Goal: Task Accomplishment & Management: Manage account settings

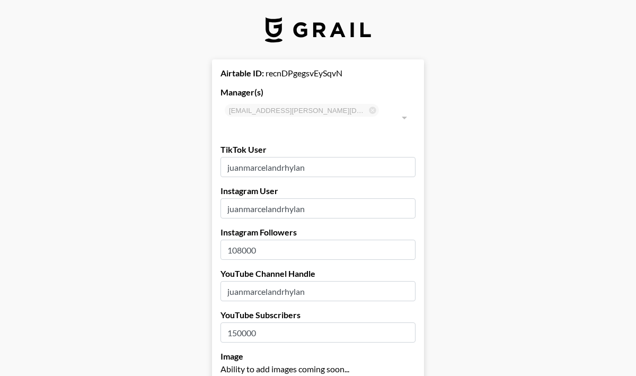
select select "USD"
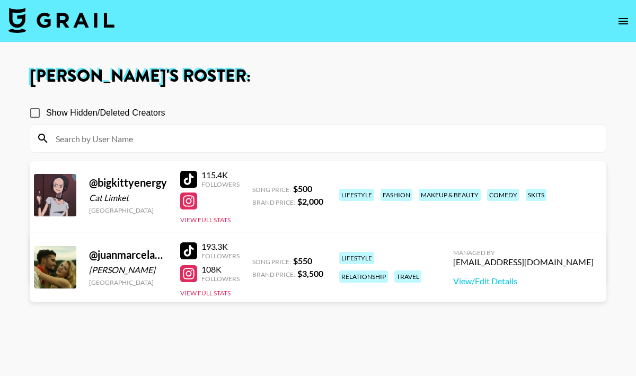
click at [256, 260] on link "View/Edit Details" at bounding box center [152, 265] width 207 height 11
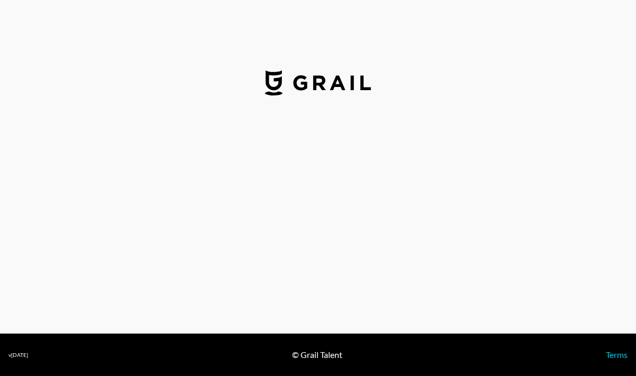
select select "USD"
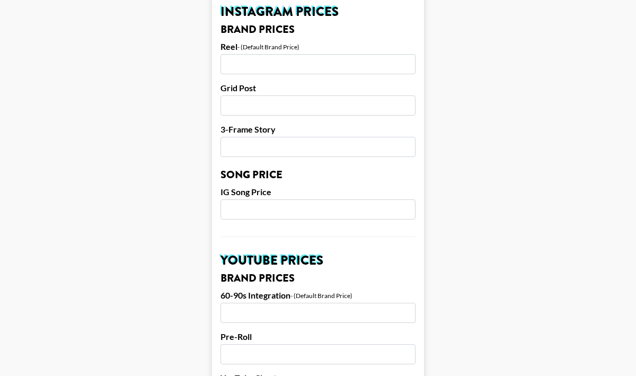
scroll to position [534, 0]
